Goal: Information Seeking & Learning: Learn about a topic

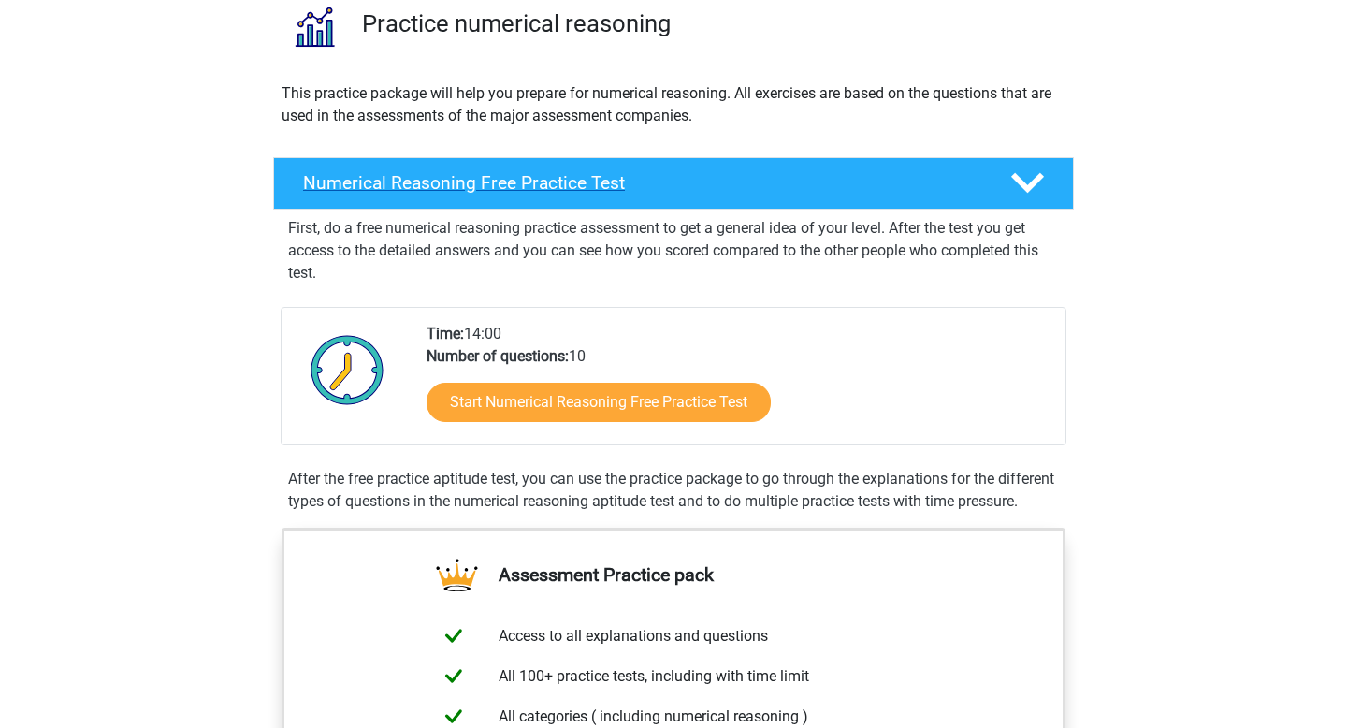
scroll to position [157, 0]
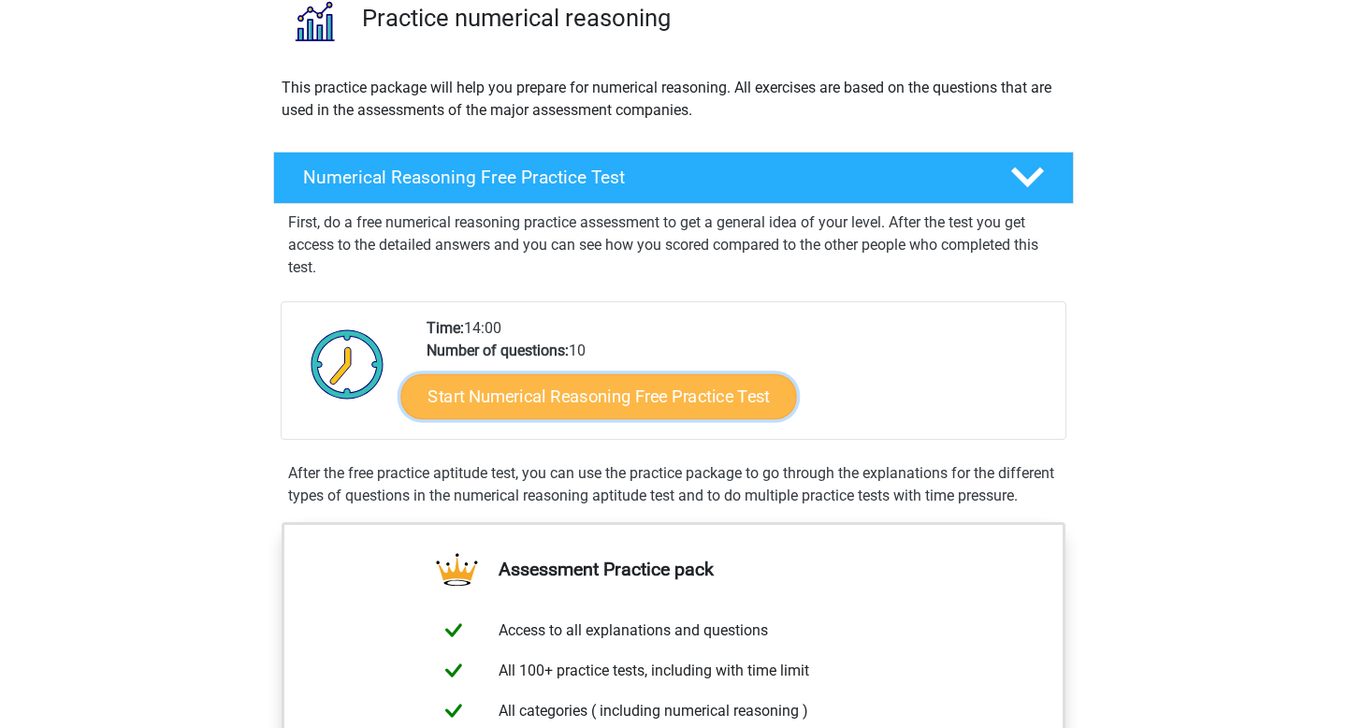
click at [564, 400] on link "Start Numerical Reasoning Free Practice Test" at bounding box center [599, 395] width 396 height 45
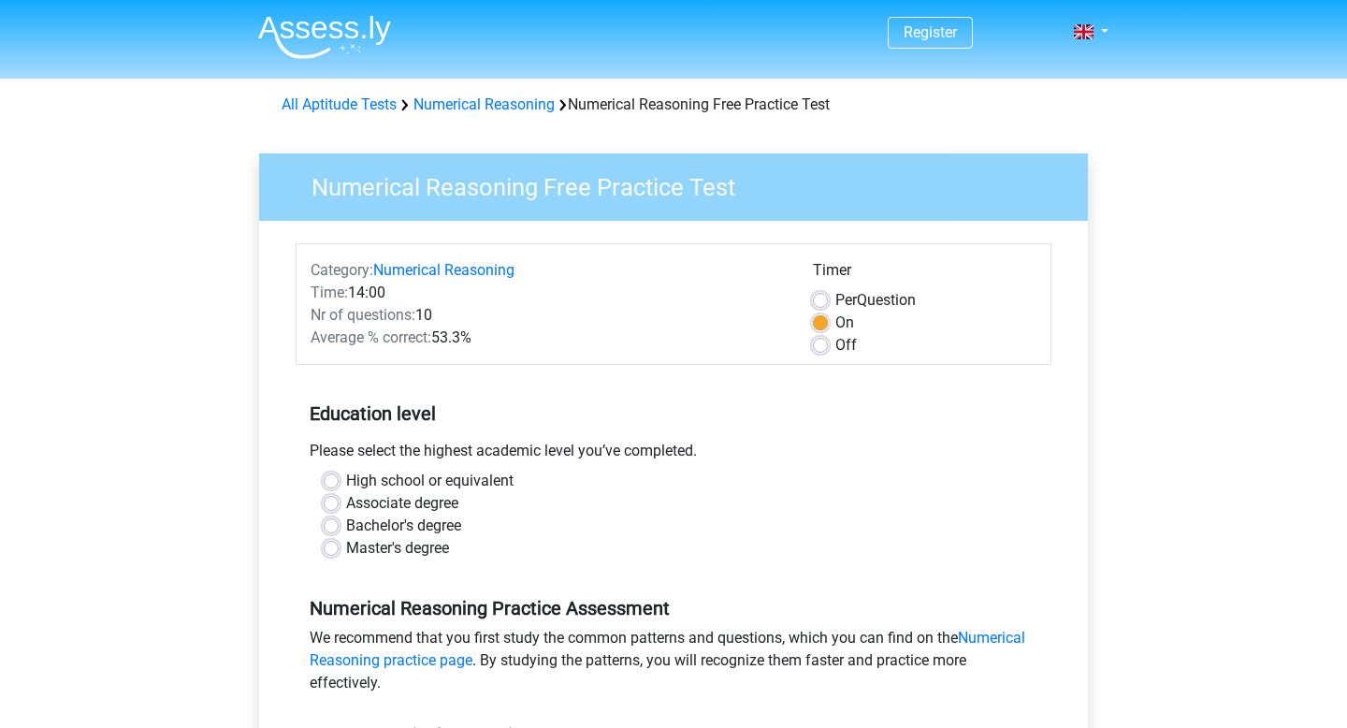
scroll to position [133, 0]
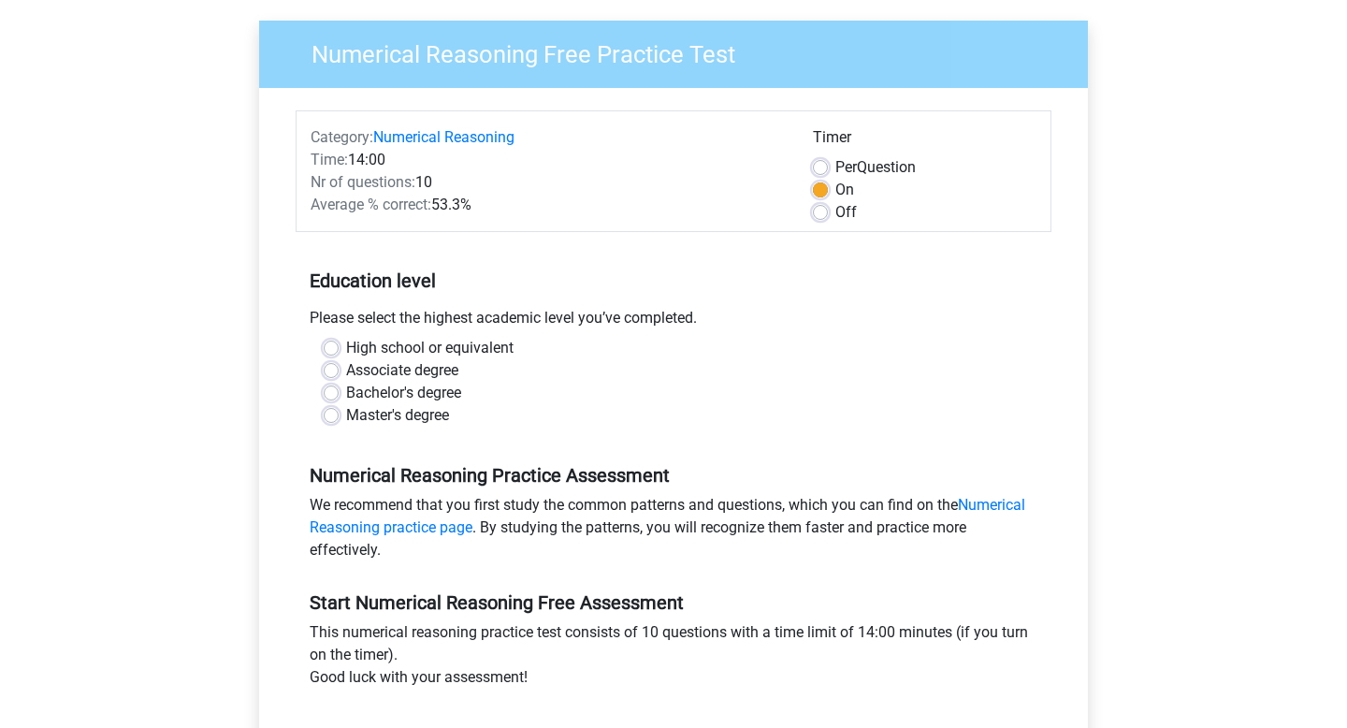
click at [441, 345] on label "High school or equivalent" at bounding box center [429, 348] width 167 height 22
click at [339, 345] on input "High school or equivalent" at bounding box center [331, 346] width 15 height 19
radio input "true"
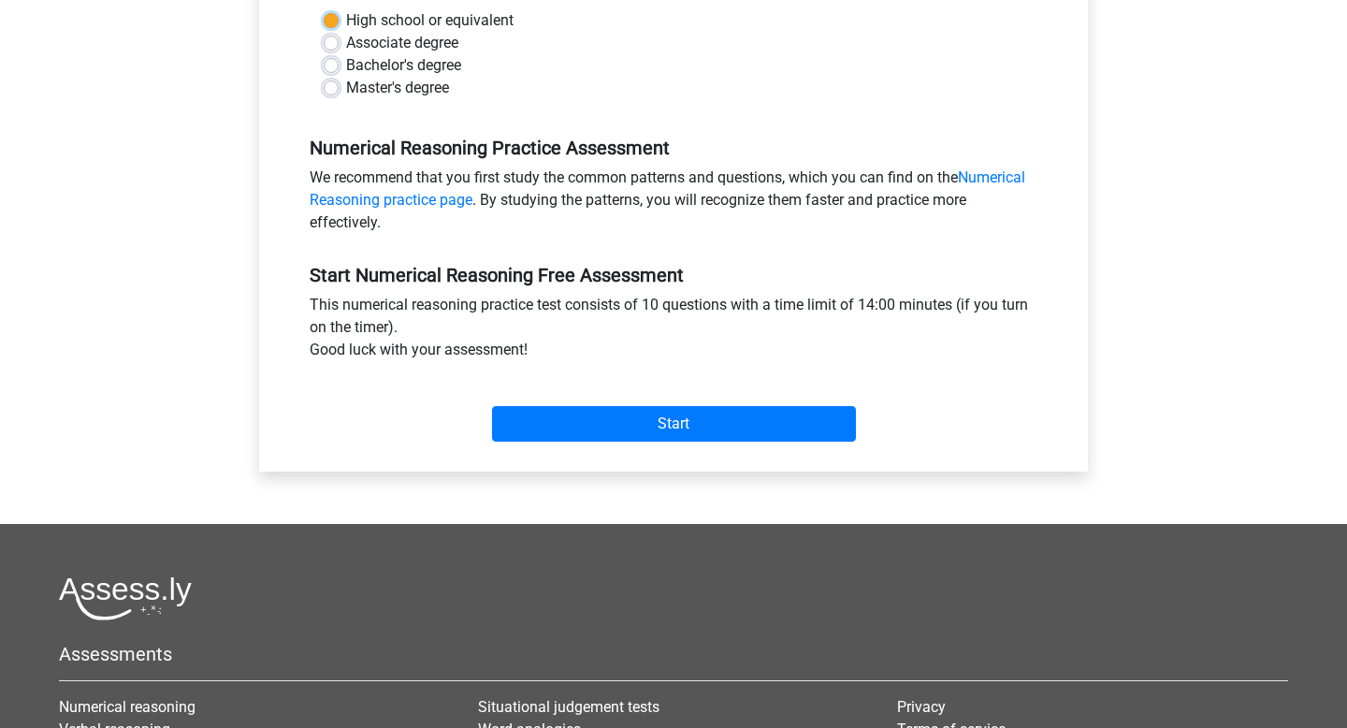
scroll to position [473, 0]
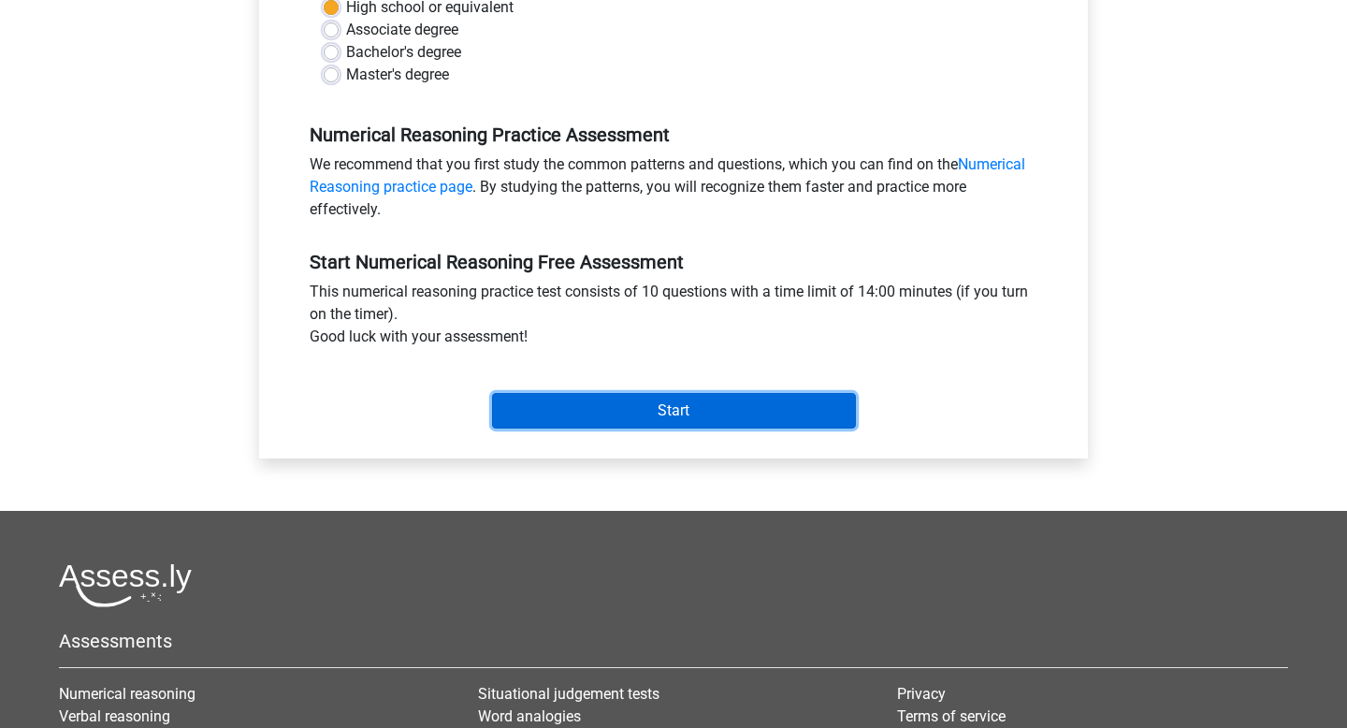
click at [549, 407] on input "Start" at bounding box center [674, 411] width 364 height 36
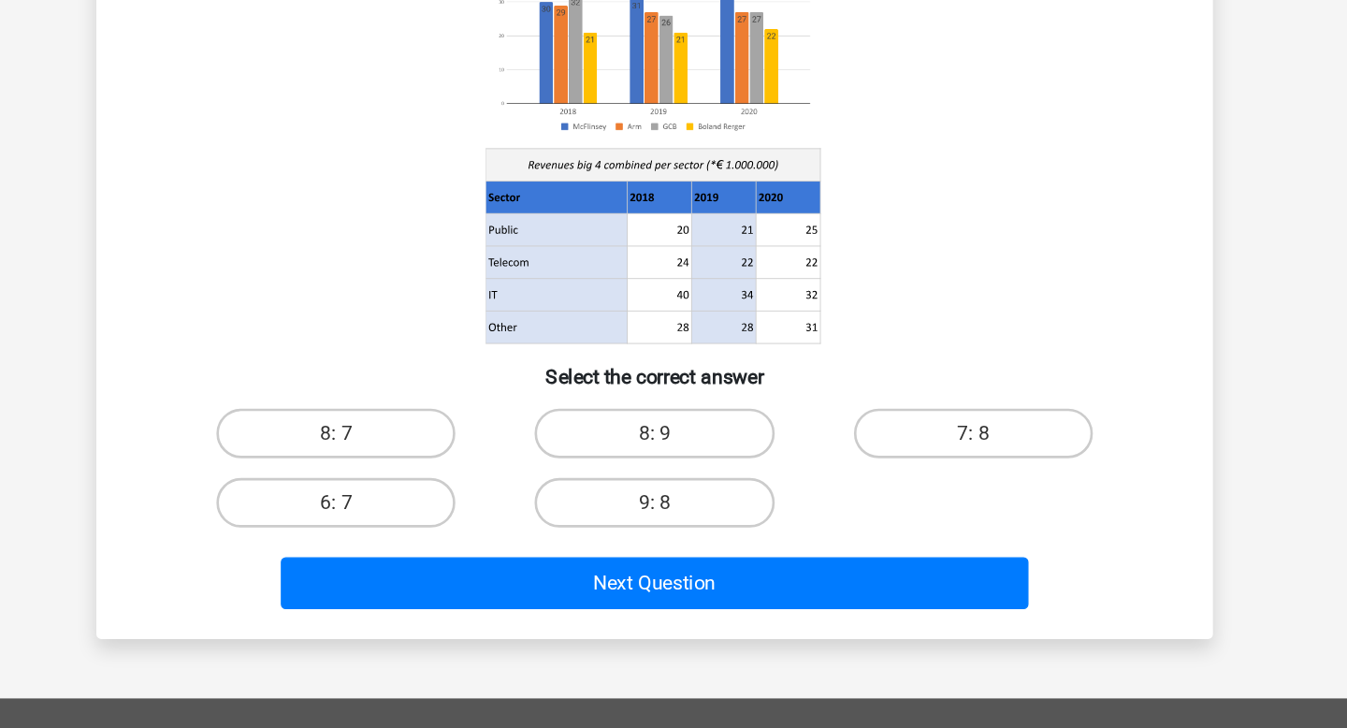
scroll to position [49, 0]
